Goal: Check status: Check status

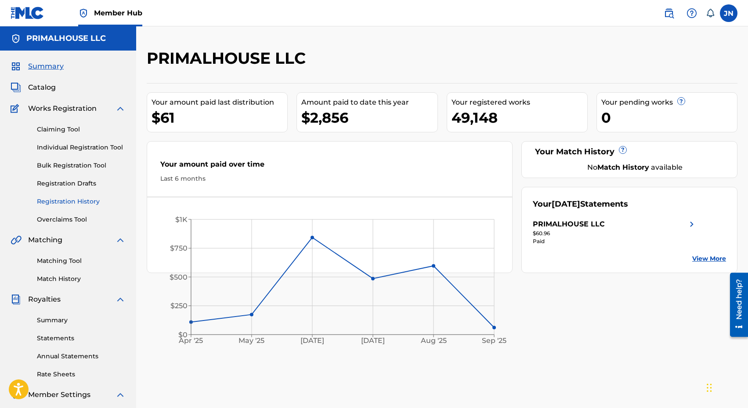
click at [73, 201] on link "Registration History" at bounding box center [81, 201] width 89 height 9
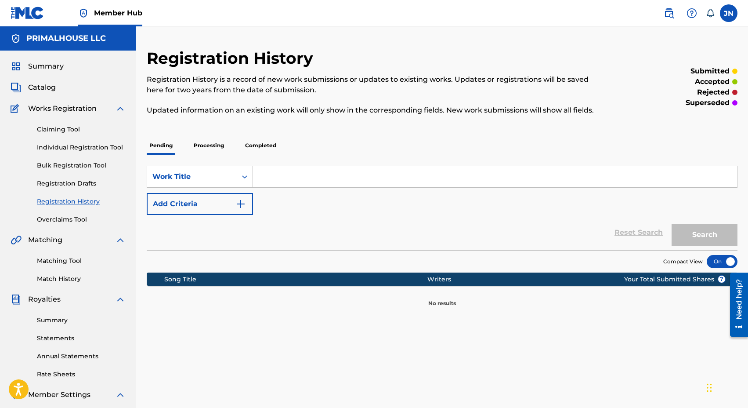
click at [259, 146] on p "Completed" at bounding box center [260, 145] width 36 height 18
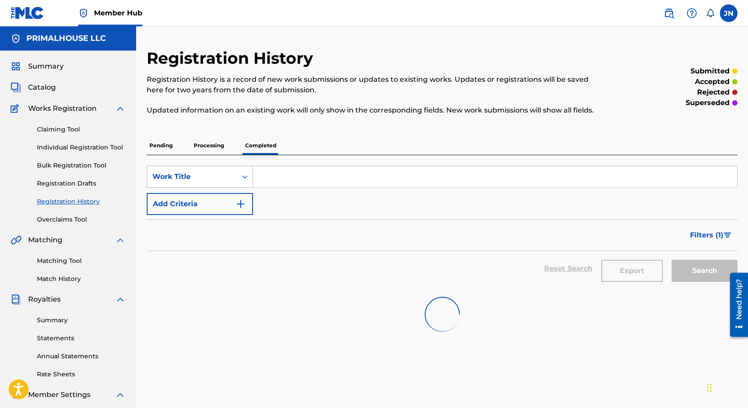
click at [217, 179] on div "Work Title" at bounding box center [191, 176] width 79 height 11
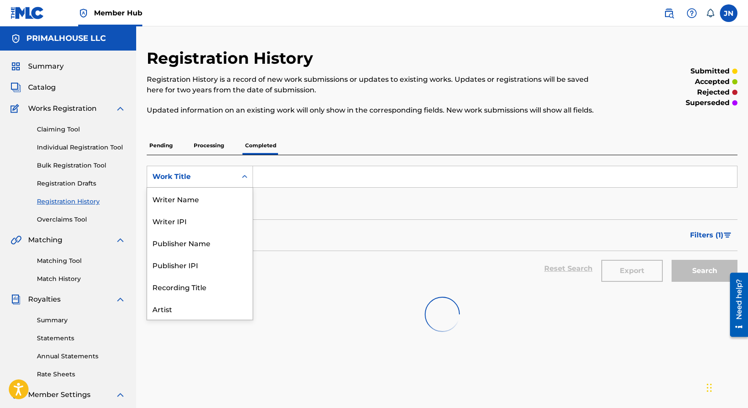
scroll to position [44, 0]
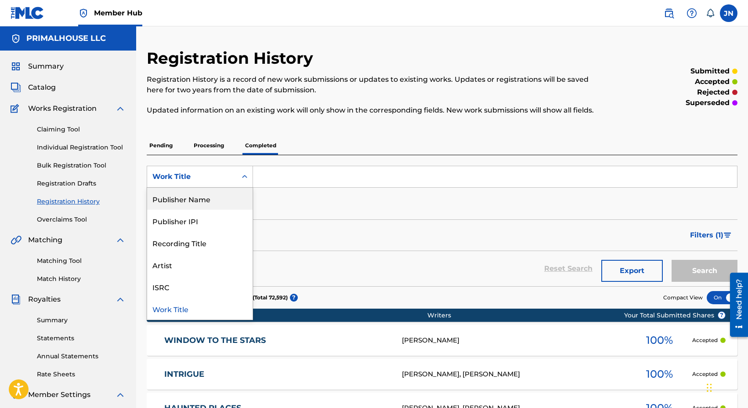
click at [207, 205] on div "Publisher Name" at bounding box center [199, 199] width 105 height 22
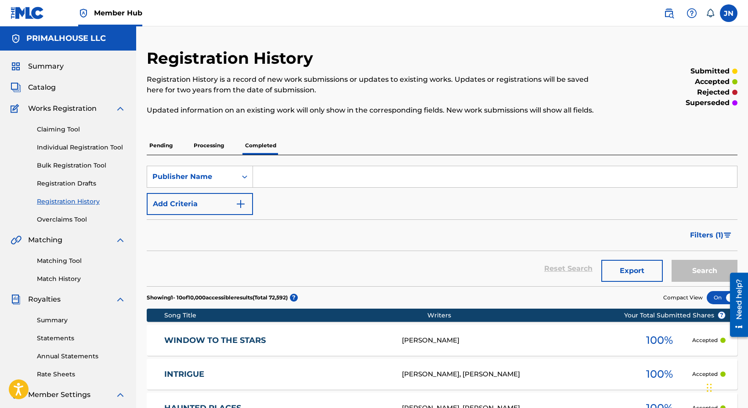
click at [302, 171] on input "Search Form" at bounding box center [495, 176] width 484 height 21
type input "popvirus"
click at [672, 260] on button "Search" at bounding box center [705, 271] width 66 height 22
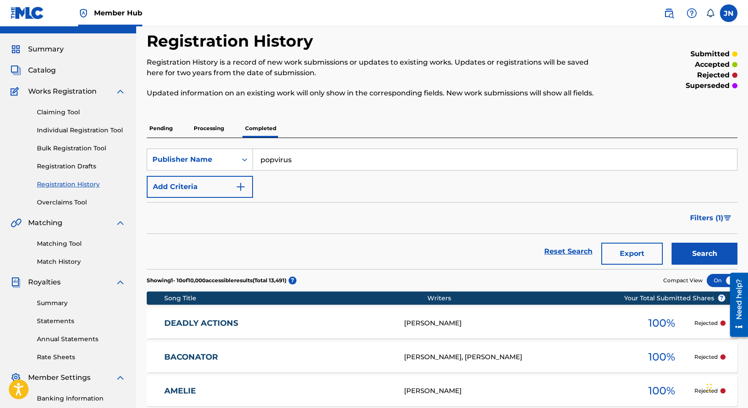
scroll to position [0, 0]
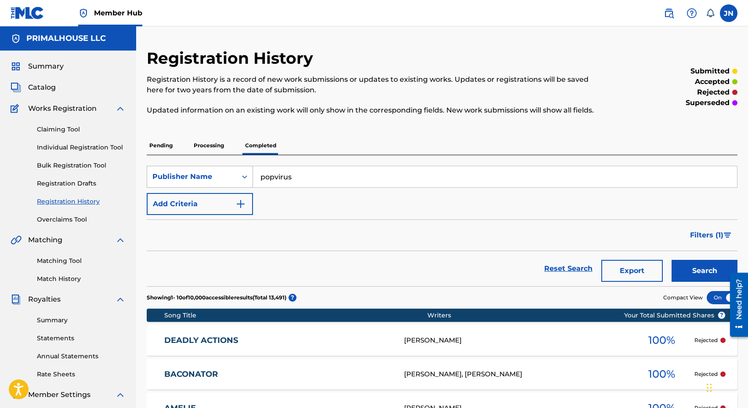
drag, startPoint x: 328, startPoint y: 173, endPoint x: 153, endPoint y: 173, distance: 174.4
click at [153, 173] on div "SearchWithCriteria4c63a75f-b463-4a25-920f-52b88c0cb92f Publisher Name popvirus" at bounding box center [442, 177] width 591 height 22
click at [153, 173] on div "Publisher Name" at bounding box center [191, 176] width 79 height 11
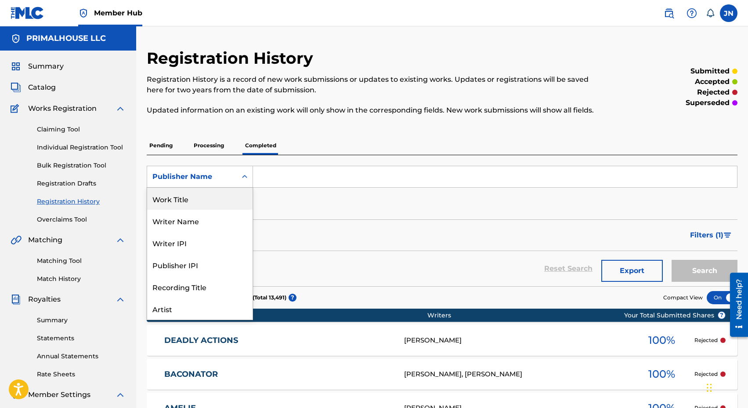
click at [195, 202] on div "Work Title" at bounding box center [199, 199] width 105 height 22
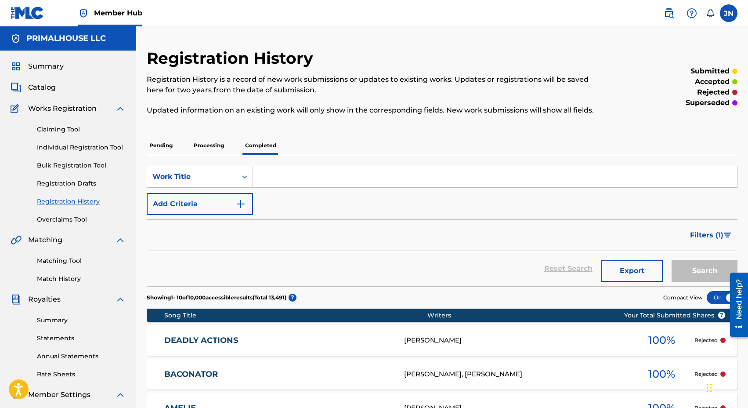
click at [301, 170] on input "Search Form" at bounding box center [495, 176] width 484 height 21
type input "cntr"
click at [672, 260] on button "Search" at bounding box center [705, 271] width 66 height 22
